Goal: Information Seeking & Learning: Check status

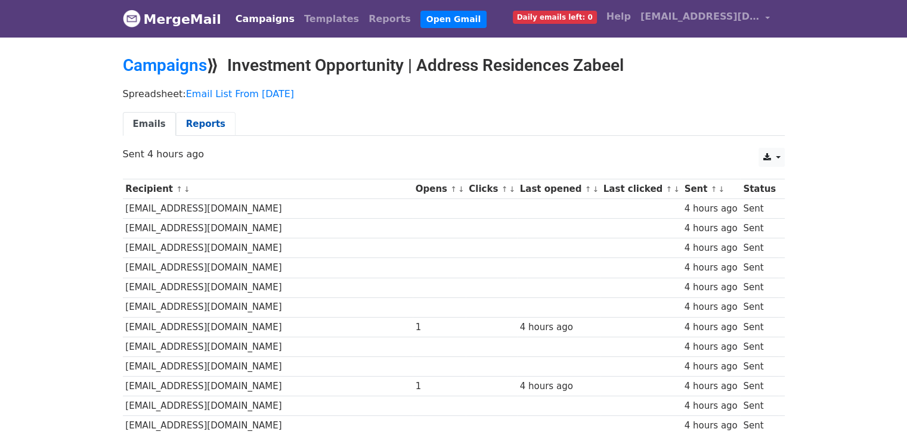
click at [197, 120] on link "Reports" at bounding box center [206, 124] width 60 height 24
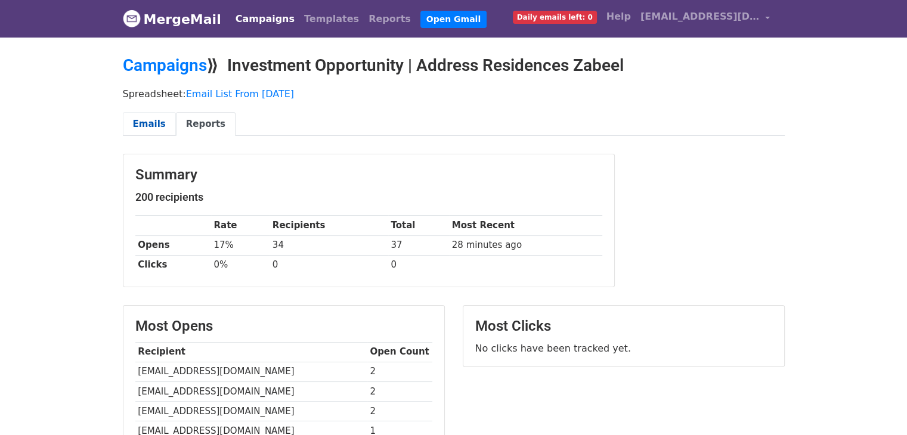
click at [145, 121] on link "Emails" at bounding box center [149, 124] width 53 height 24
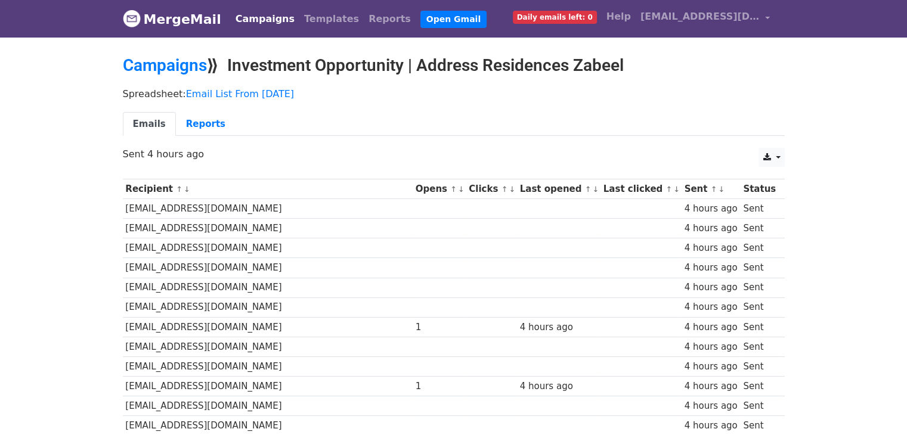
click at [176, 13] on link "MergeMail" at bounding box center [172, 19] width 98 height 25
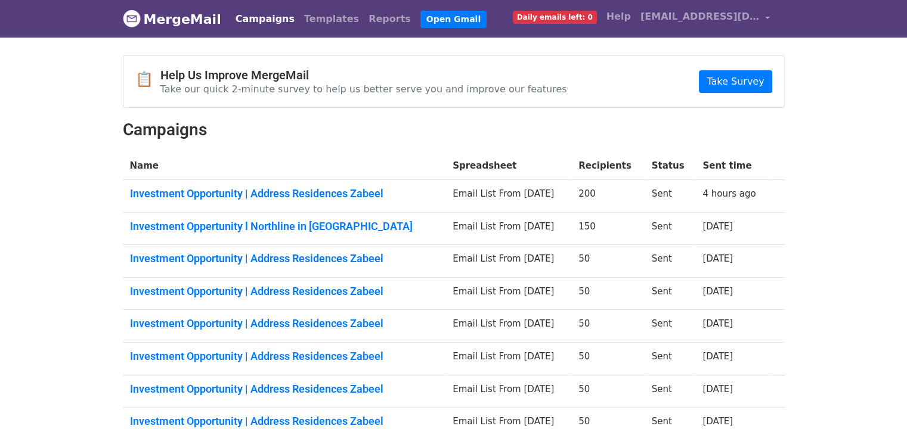
click at [302, 146] on div "📋 Help Us Improve MergeMail Take our quick 2-minute survey to help us better se…" at bounding box center [454, 295] width 680 height 481
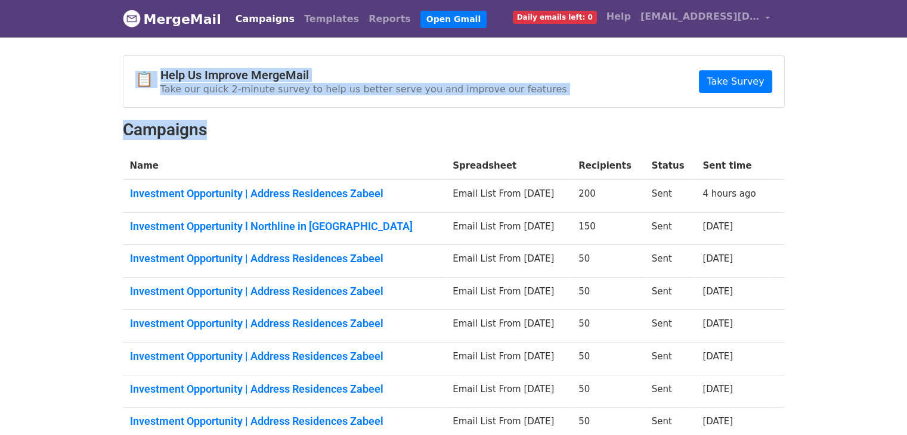
drag, startPoint x: 306, startPoint y: 141, endPoint x: 138, endPoint y: 48, distance: 192.9
click at [138, 48] on body "MergeMail Campaigns Templates Reports Open Gmail Daily emails left: 0 Help behr…" at bounding box center [453, 292] width 907 height 584
click at [295, 131] on h2 "Campaigns" at bounding box center [454, 130] width 662 height 20
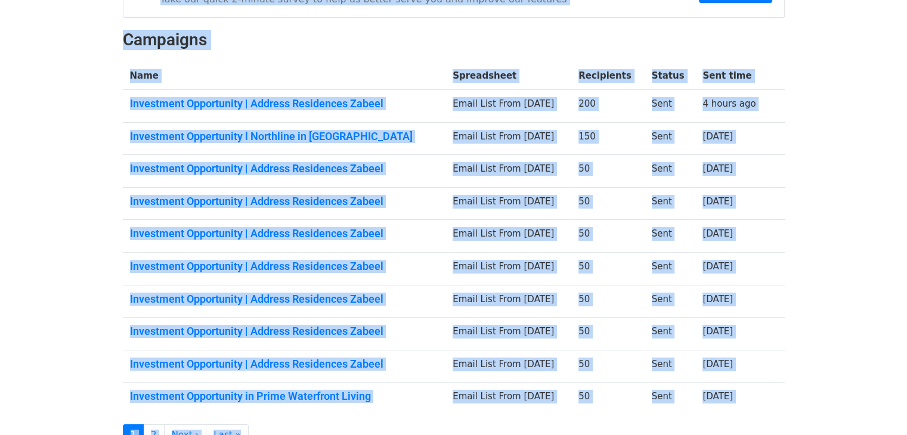
scroll to position [196, 0]
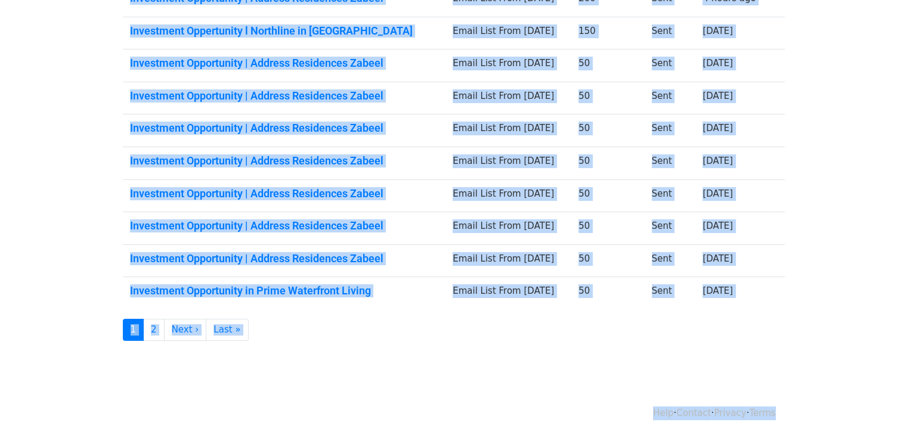
drag, startPoint x: 89, startPoint y: 13, endPoint x: 763, endPoint y: 378, distance: 766.9
click at [775, 389] on body "MergeMail Campaigns Templates Reports Open Gmail Daily emails left: 0 Help behr…" at bounding box center [453, 96] width 907 height 584
click at [557, 299] on td "Email List From [DATE]" at bounding box center [508, 293] width 126 height 32
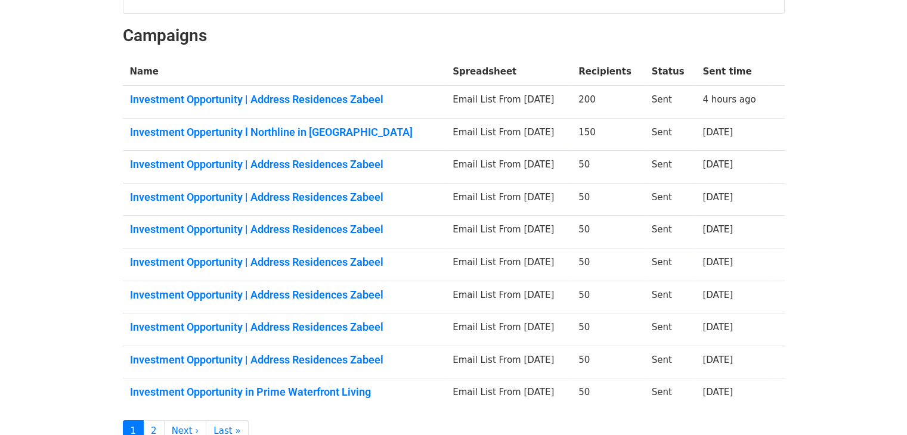
scroll to position [0, 0]
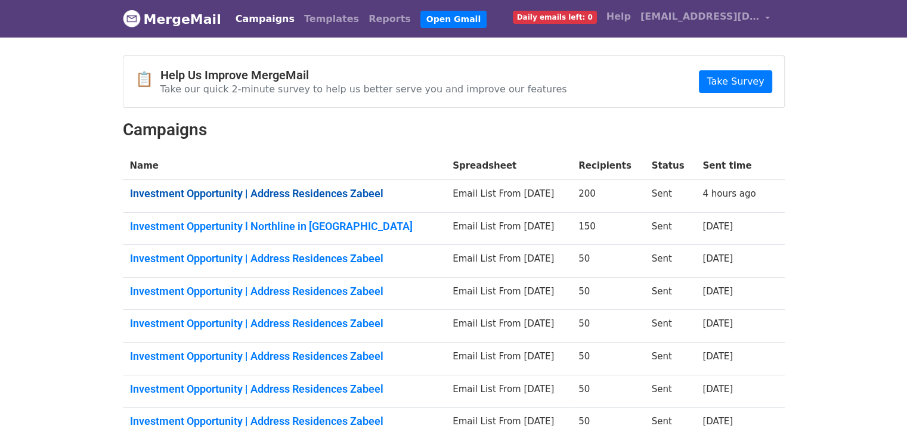
click at [288, 191] on link "Investment Opportunity | Address Residences Zabeel" at bounding box center [284, 193] width 309 height 13
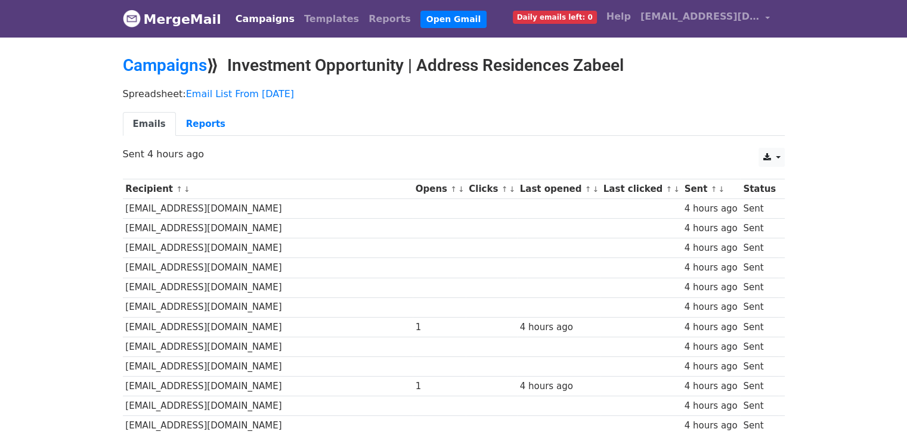
click at [182, 13] on link "MergeMail" at bounding box center [172, 19] width 98 height 25
